Goal: Task Accomplishment & Management: Use online tool/utility

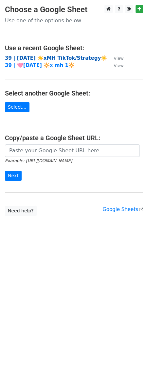
click at [42, 60] on strong "39 | [DATE] ☀️xMH TikTok/Strategy☀️" at bounding box center [56, 58] width 102 height 6
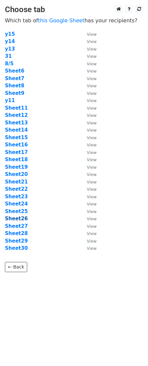
click at [16, 218] on strong "Sheet26" at bounding box center [16, 219] width 23 height 6
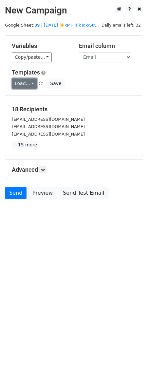
click at [20, 85] on link "Load..." at bounding box center [24, 83] width 25 height 10
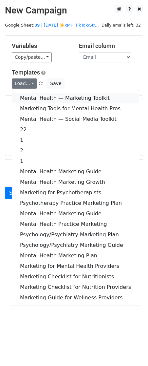
click at [24, 97] on link "Mental Health — Marketing Toolkit" at bounding box center [75, 98] width 127 height 11
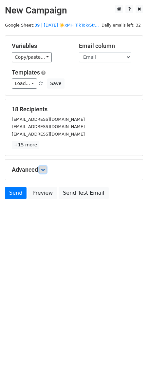
click at [46, 172] on link at bounding box center [42, 169] width 7 height 7
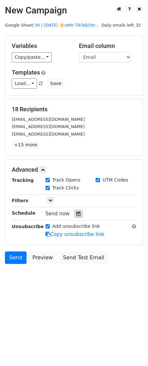
click at [77, 215] on icon at bounding box center [79, 214] width 4 height 5
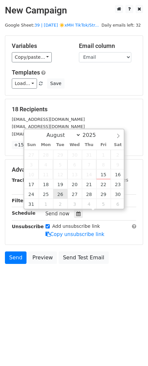
type input "2025-08-26 12:00"
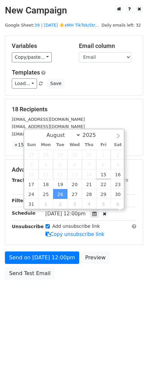
scroll to position [0, 0]
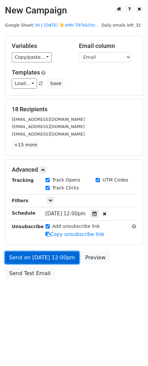
click at [43, 254] on link "Send on Aug 26 at 12:00pm" at bounding box center [42, 258] width 75 height 12
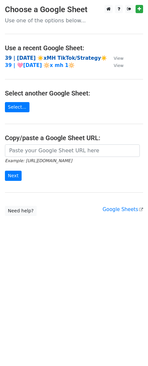
click at [55, 57] on strong "39 | [DATE] ☀️xMH TikTok/Strategy☀️" at bounding box center [56, 58] width 102 height 6
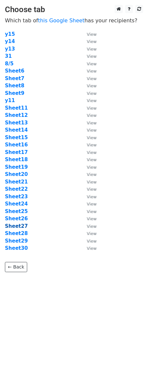
click at [19, 224] on strong "Sheet27" at bounding box center [16, 226] width 23 height 6
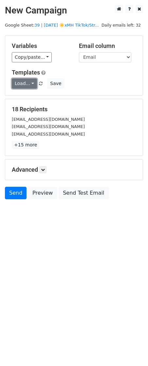
click at [23, 79] on link "Load..." at bounding box center [24, 83] width 25 height 10
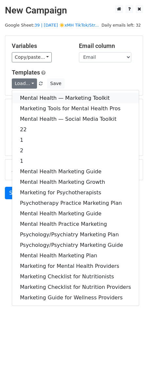
click at [34, 100] on link "Mental Health — Marketing Toolkit" at bounding box center [75, 98] width 127 height 11
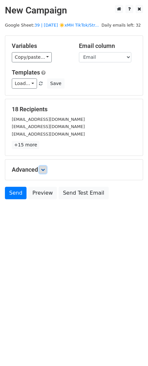
click at [45, 171] on icon at bounding box center [43, 170] width 4 height 4
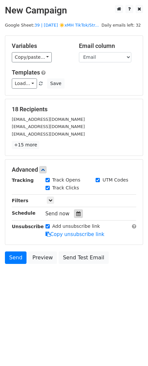
click at [77, 215] on icon at bounding box center [79, 214] width 4 height 5
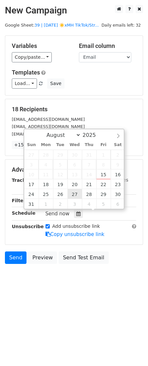
type input "2025-08-27 12:00"
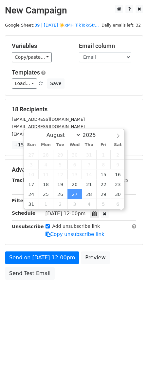
scroll to position [0, 0]
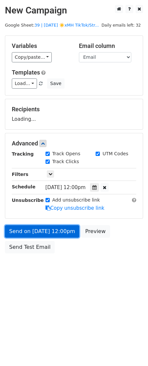
click at [59, 234] on link "Send on Aug 27 at 12:00pm" at bounding box center [42, 231] width 75 height 12
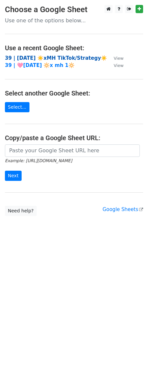
click at [53, 57] on strong "39 | AUG 5 ☀️xMH TikTok/Strategy☀️" at bounding box center [56, 58] width 102 height 6
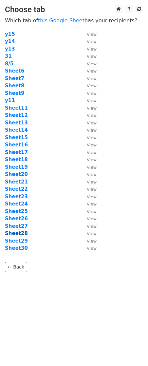
click at [21, 233] on strong "Sheet28" at bounding box center [16, 234] width 23 height 6
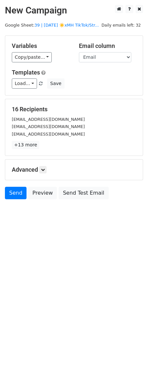
click at [26, 89] on div "Load... Mental Health — Marketing Toolkit Marketing Tools for Mental Health Pro…" at bounding box center [74, 83] width 135 height 10
drag, startPoint x: 29, startPoint y: 82, endPoint x: 28, endPoint y: 92, distance: 10.2
click at [29, 82] on link "Load..." at bounding box center [24, 83] width 25 height 10
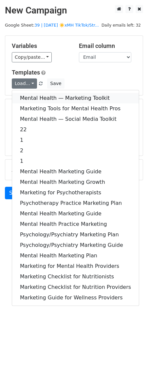
click at [28, 93] on link "Mental Health — Marketing Toolkit" at bounding box center [75, 98] width 127 height 11
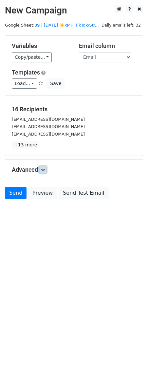
click at [45, 171] on icon at bounding box center [43, 170] width 4 height 4
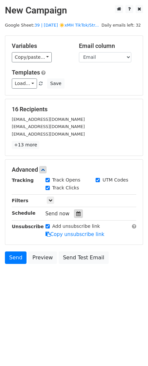
click at [79, 213] on div at bounding box center [78, 214] width 9 height 9
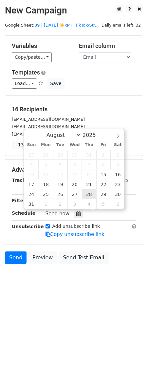
type input "2025-08-28 12:00"
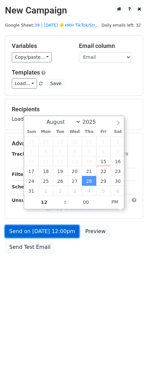
click at [56, 230] on link "Send on Aug 28 at 12:00pm" at bounding box center [42, 231] width 75 height 12
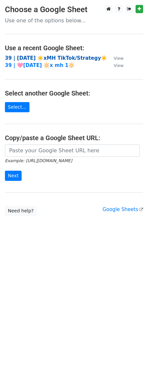
click at [49, 59] on strong "39 | [DATE] ☀️xMH TikTok/Strategy☀️" at bounding box center [56, 58] width 102 height 6
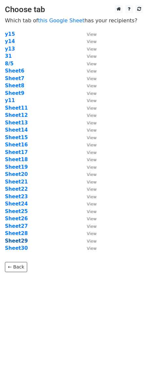
click at [16, 239] on strong "Sheet29" at bounding box center [16, 241] width 23 height 6
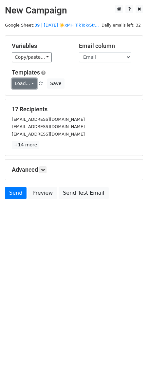
click at [25, 86] on link "Load..." at bounding box center [24, 83] width 25 height 10
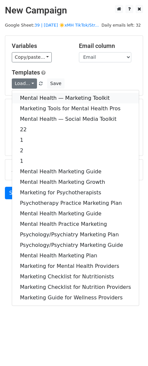
click at [25, 97] on link "Mental Health — Marketing Toolkit" at bounding box center [75, 98] width 127 height 11
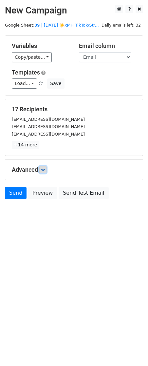
click at [42, 168] on icon at bounding box center [43, 170] width 4 height 4
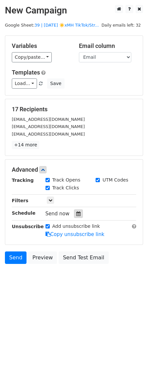
click at [77, 213] on icon at bounding box center [79, 214] width 4 height 5
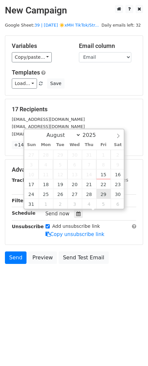
type input "2025-08-29 12:00"
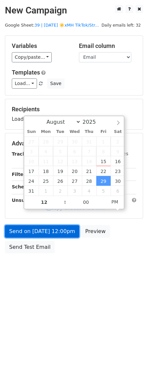
click at [59, 228] on link "Send on Aug 29 at 12:00pm" at bounding box center [42, 231] width 75 height 12
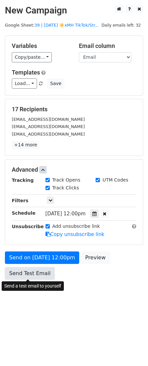
click at [39, 272] on link "Send Test Email" at bounding box center [30, 273] width 50 height 12
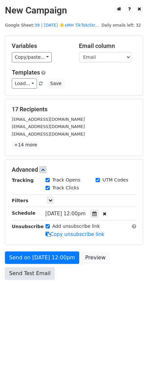
click at [39, 272] on link "Send Test Email" at bounding box center [30, 273] width 50 height 12
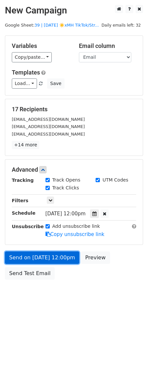
click at [36, 253] on link "Send on Aug 29 at 12:00pm" at bounding box center [42, 258] width 75 height 12
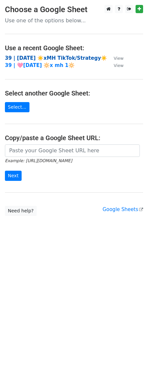
click at [65, 58] on strong "39 | [DATE] ☀️xMH TikTok/Strategy☀️" at bounding box center [56, 58] width 102 height 6
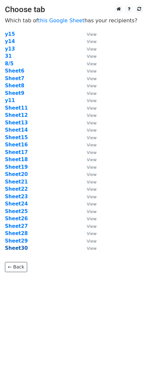
click at [17, 248] on strong "Sheet30" at bounding box center [16, 248] width 23 height 6
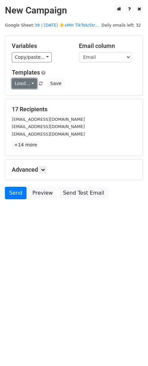
click at [32, 81] on link "Load..." at bounding box center [24, 83] width 25 height 10
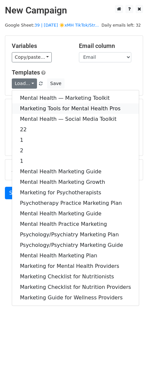
click at [31, 106] on link "Marketing Tools for Mental Health Pros" at bounding box center [75, 108] width 127 height 11
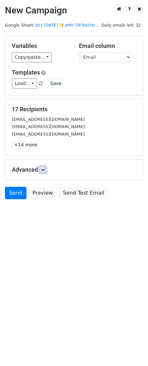
click at [45, 170] on icon at bounding box center [43, 170] width 4 height 4
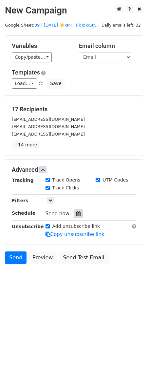
click at [77, 210] on div at bounding box center [78, 214] width 9 height 9
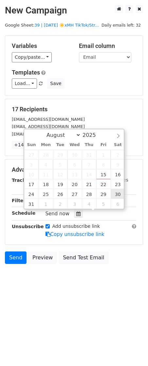
type input "2025-08-30 12:00"
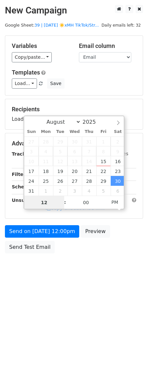
scroll to position [0, 0]
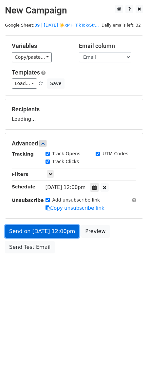
click at [54, 233] on link "Send on Aug 30 at 12:00pm" at bounding box center [42, 231] width 75 height 12
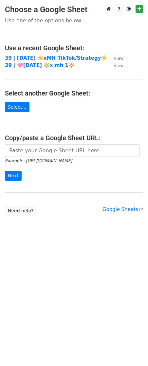
click at [36, 61] on tbody "39 | AUG 5 ☀️xMH TikTok/Strategy☀️ View 39 | 🩷JULY 2 🔆x mh 1🔆 View" at bounding box center [64, 62] width 119 height 15
click at [31, 56] on strong "39 | AUG 5 ☀️xMH TikTok/Strategy☀️" at bounding box center [56, 58] width 102 height 6
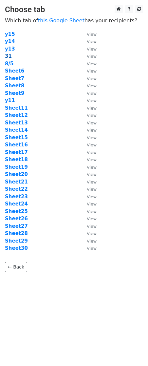
click at [6, 53] on strong "31" at bounding box center [8, 56] width 7 height 6
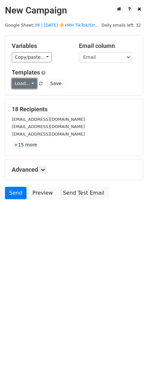
click at [21, 86] on link "Load..." at bounding box center [24, 83] width 25 height 10
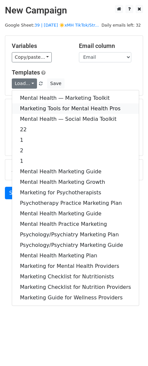
click at [32, 104] on link "Marketing Tools for Mental Health Pros" at bounding box center [75, 108] width 127 height 11
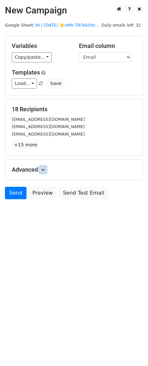
click at [45, 171] on icon at bounding box center [43, 170] width 4 height 4
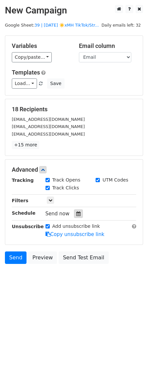
click at [77, 213] on icon at bounding box center [79, 214] width 4 height 5
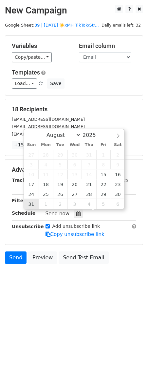
type input "[DATE] 12:00"
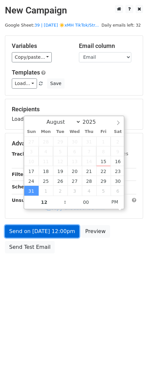
click at [34, 237] on link "Send on [DATE] 12:00pm" at bounding box center [42, 231] width 75 height 12
